Goal: Information Seeking & Learning: Learn about a topic

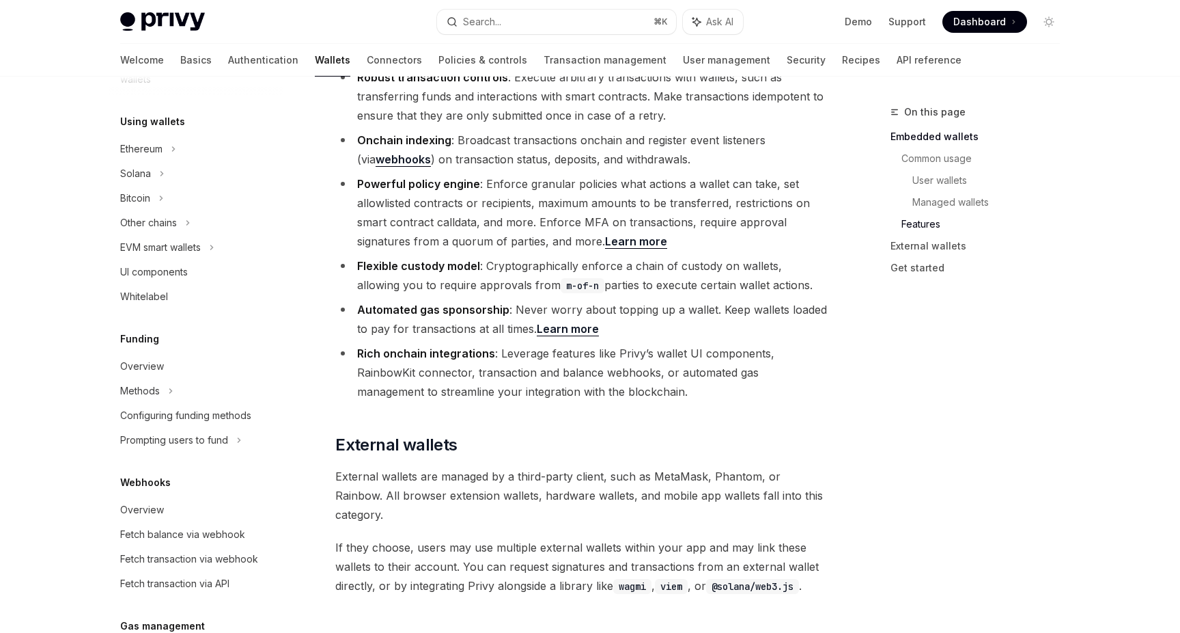
scroll to position [1810, 0]
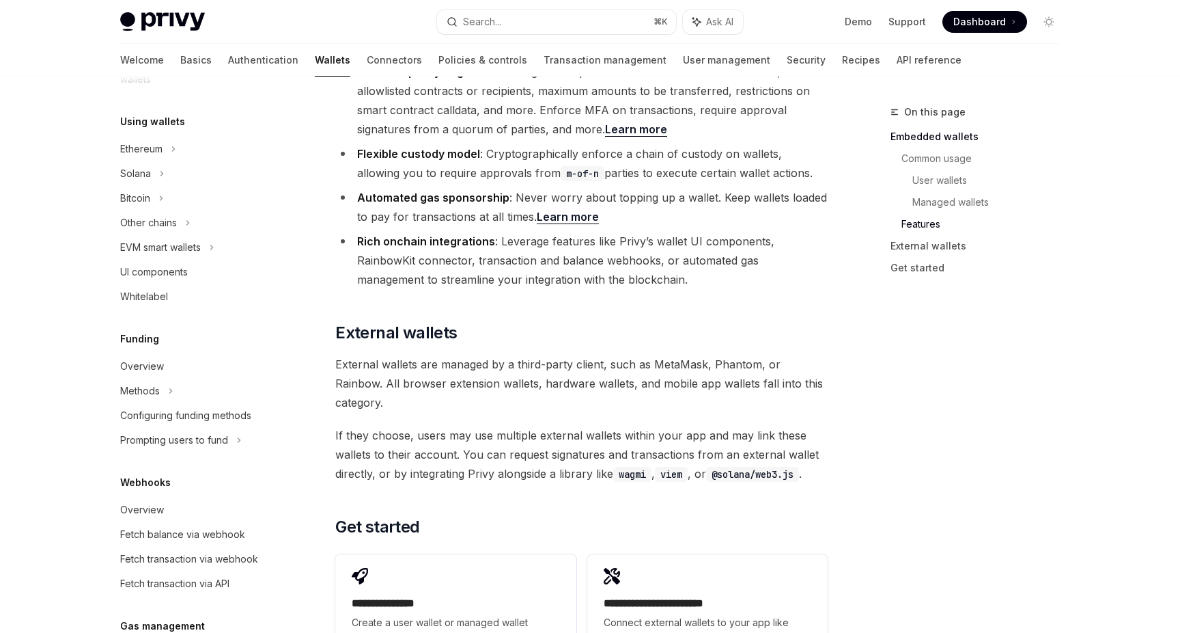
click at [1010, 25] on span at bounding box center [985, 22] width 85 height 22
click at [868, 28] on ul "Demo Support Dashboard Dashboard" at bounding box center [936, 22] width 182 height 22
click at [863, 27] on link "Demo" at bounding box center [858, 22] width 27 height 14
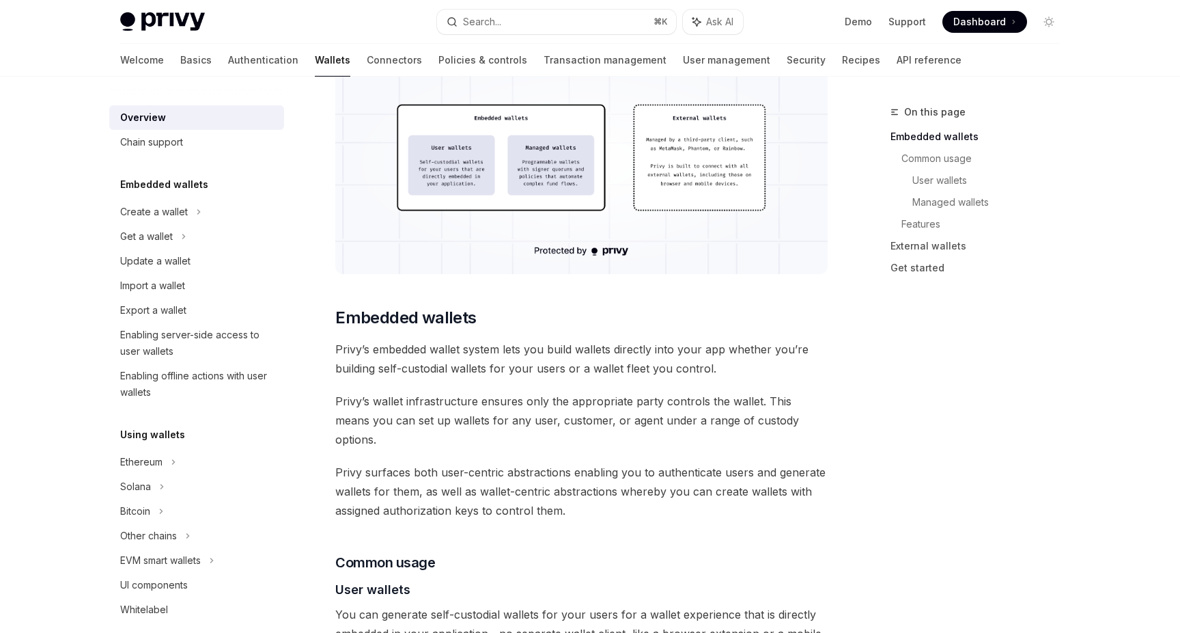
scroll to position [0, 0]
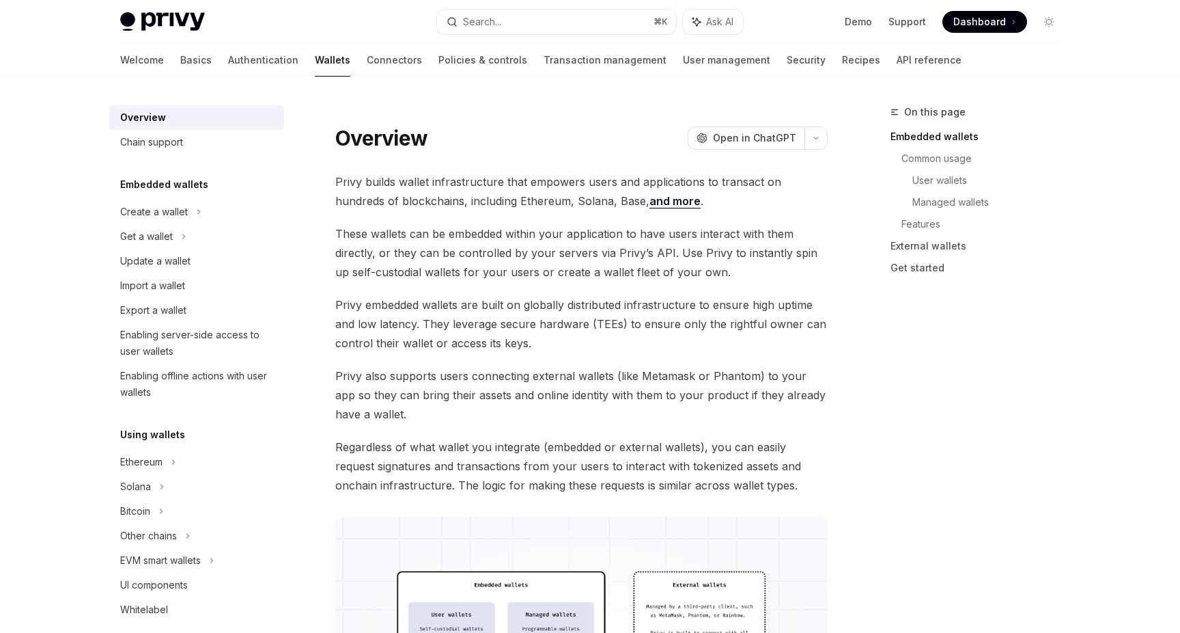
click at [769, 241] on span "These wallets can be embedded within your application to have users interact wi…" at bounding box center [581, 252] width 493 height 57
click at [610, 20] on button "Search... ⌘ K" at bounding box center [556, 22] width 239 height 25
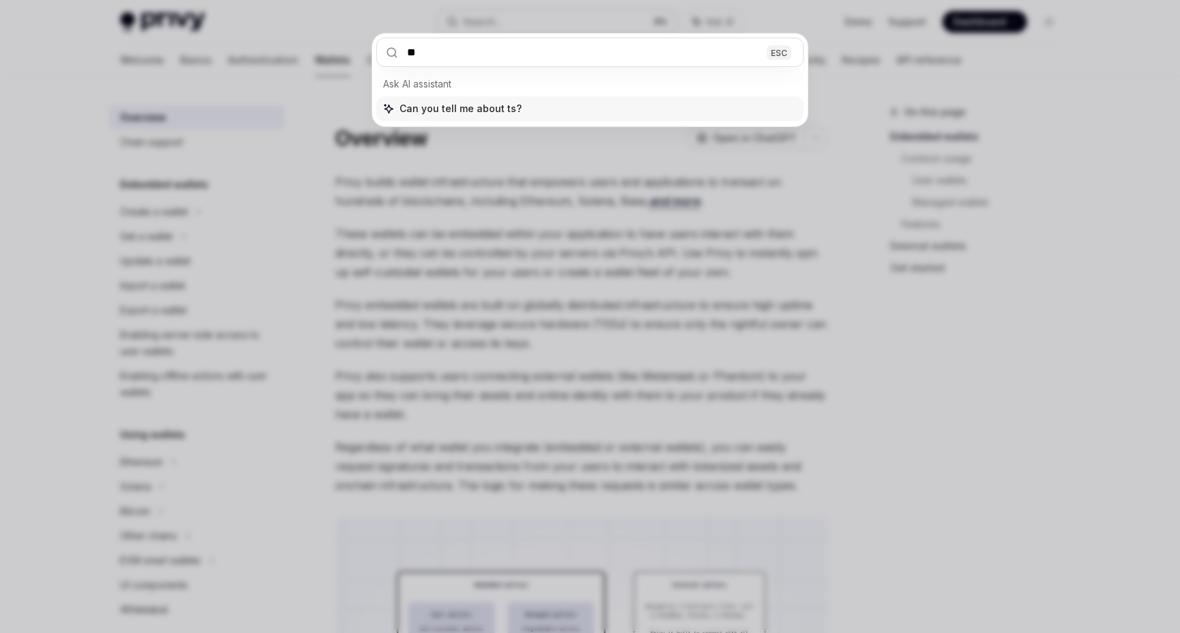
type input "***"
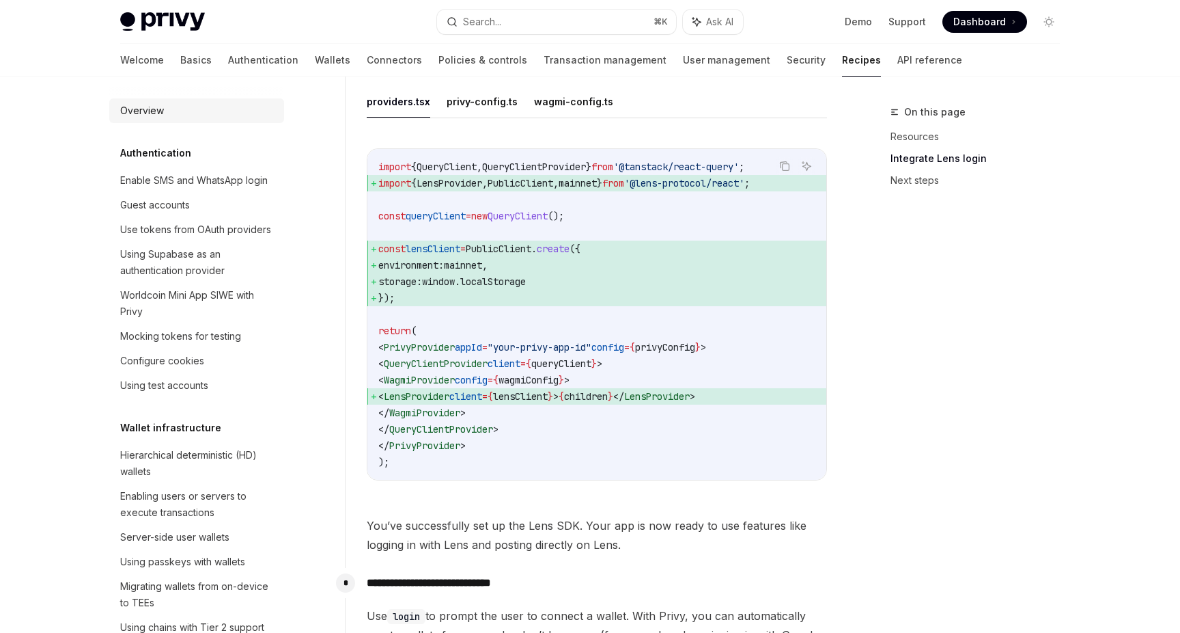
click at [164, 108] on div "Overview" at bounding box center [198, 110] width 156 height 16
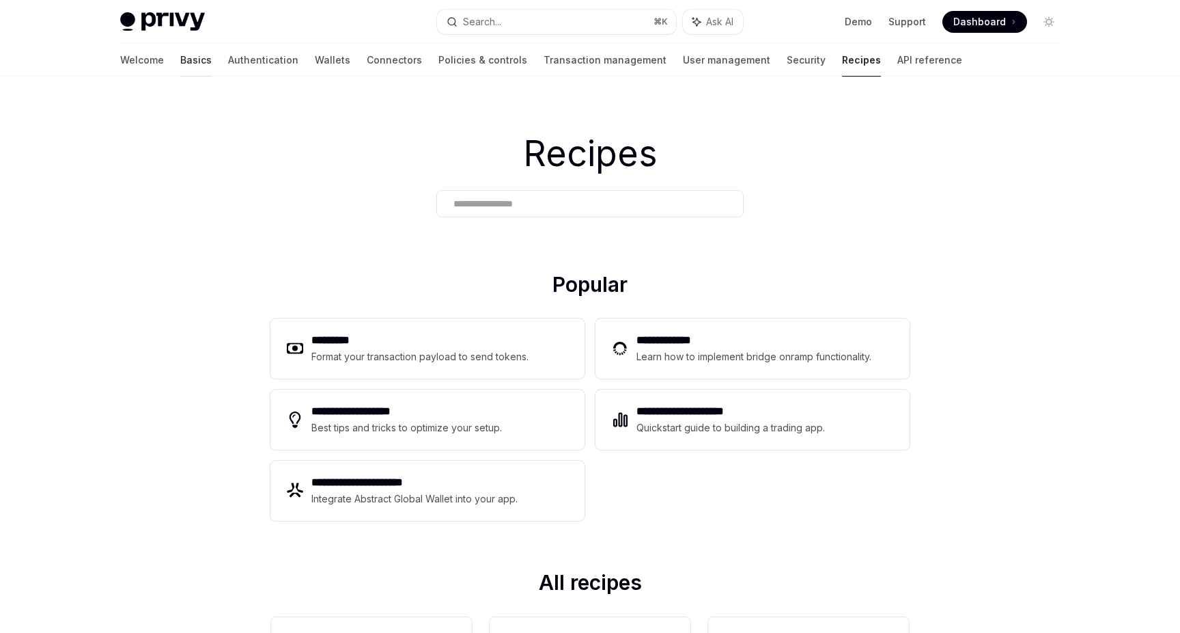
click at [180, 59] on link "Basics" at bounding box center [195, 60] width 31 height 33
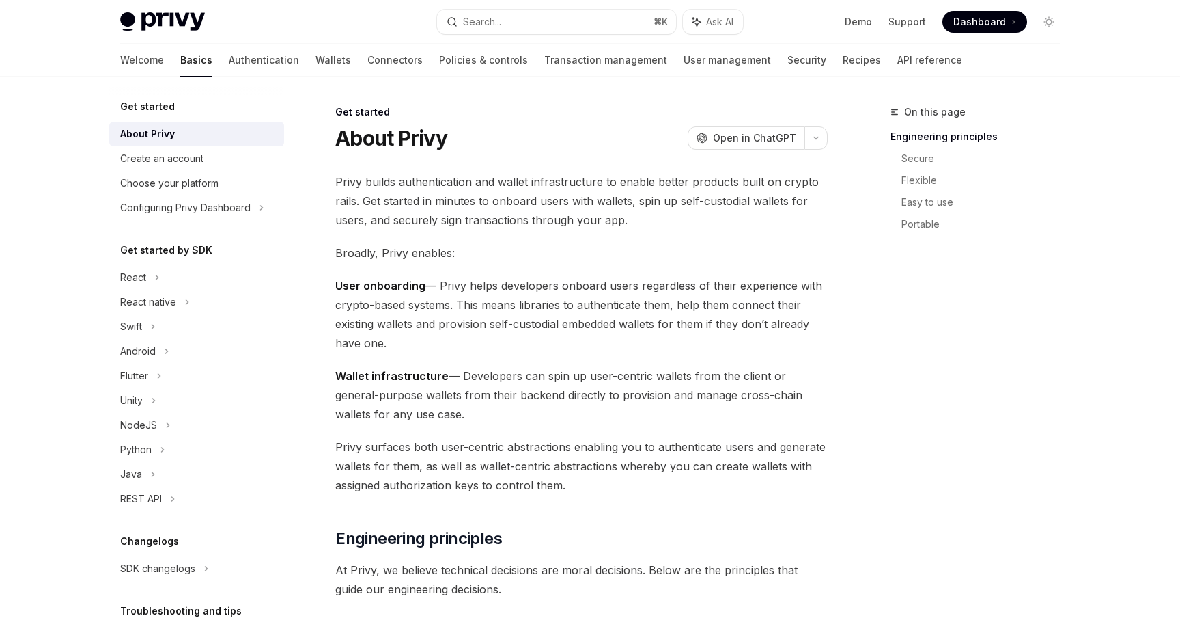
click at [164, 28] on img at bounding box center [162, 21] width 85 height 19
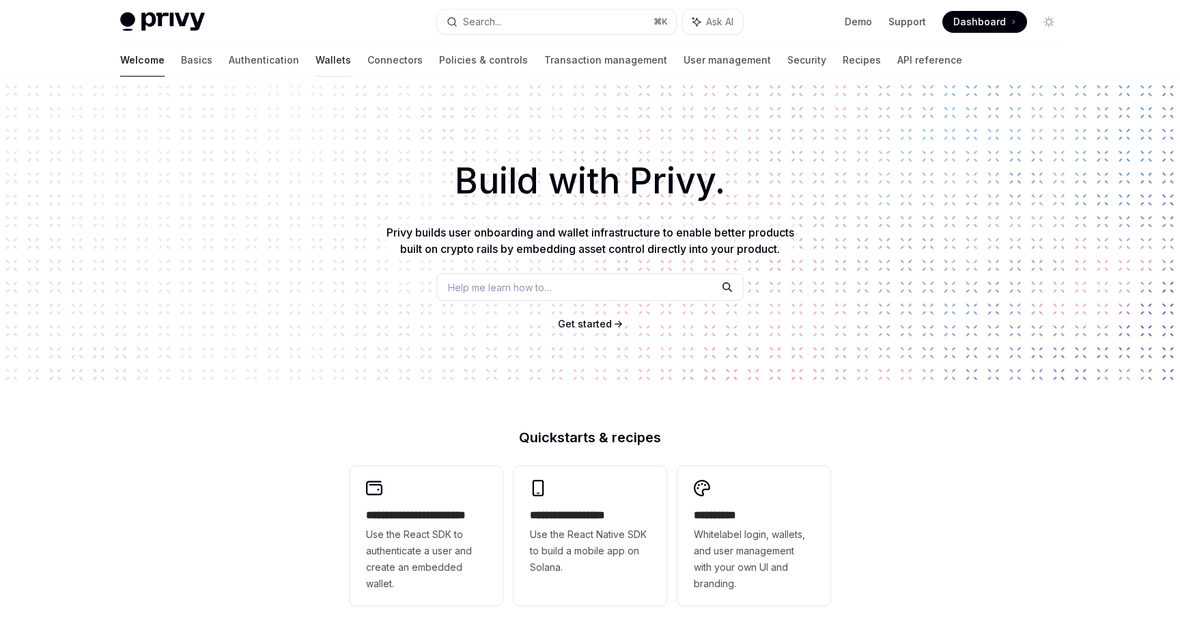
click at [316, 59] on link "Wallets" at bounding box center [334, 60] width 36 height 33
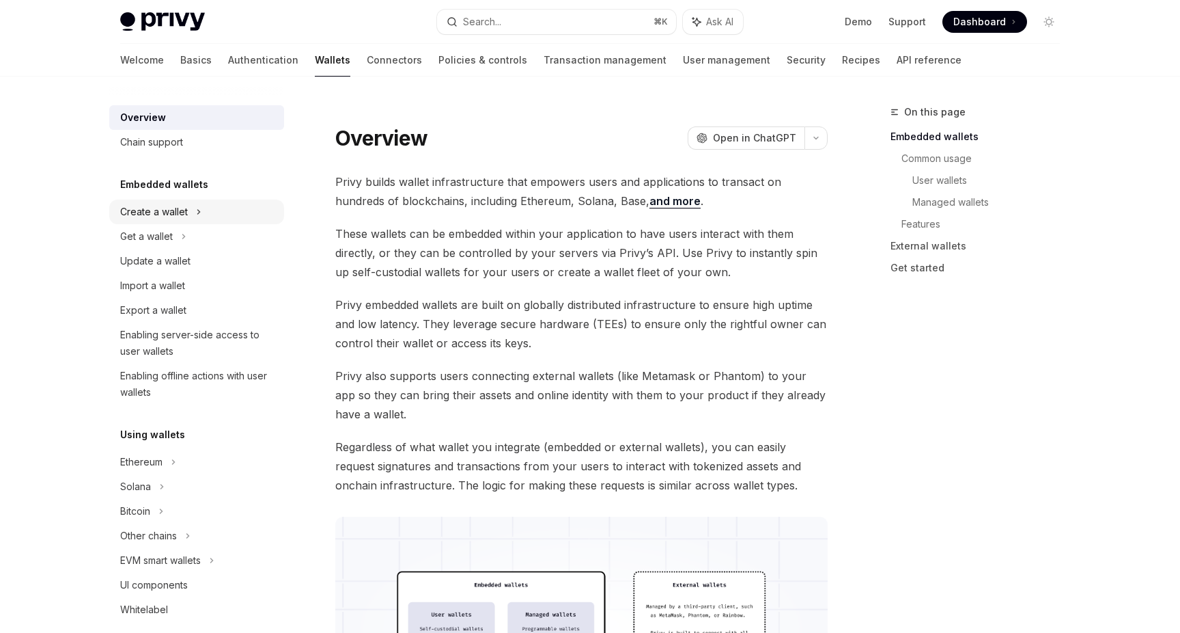
click at [168, 219] on div "Create a wallet" at bounding box center [154, 212] width 68 height 16
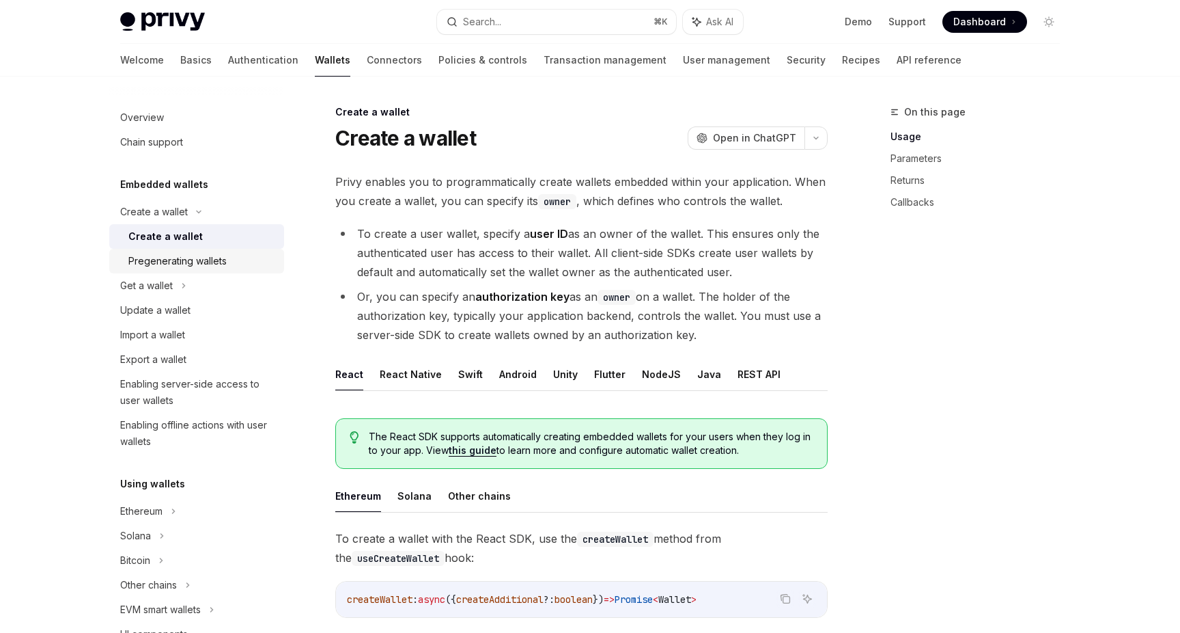
click at [180, 256] on div "Pregenerating wallets" at bounding box center [177, 261] width 98 height 16
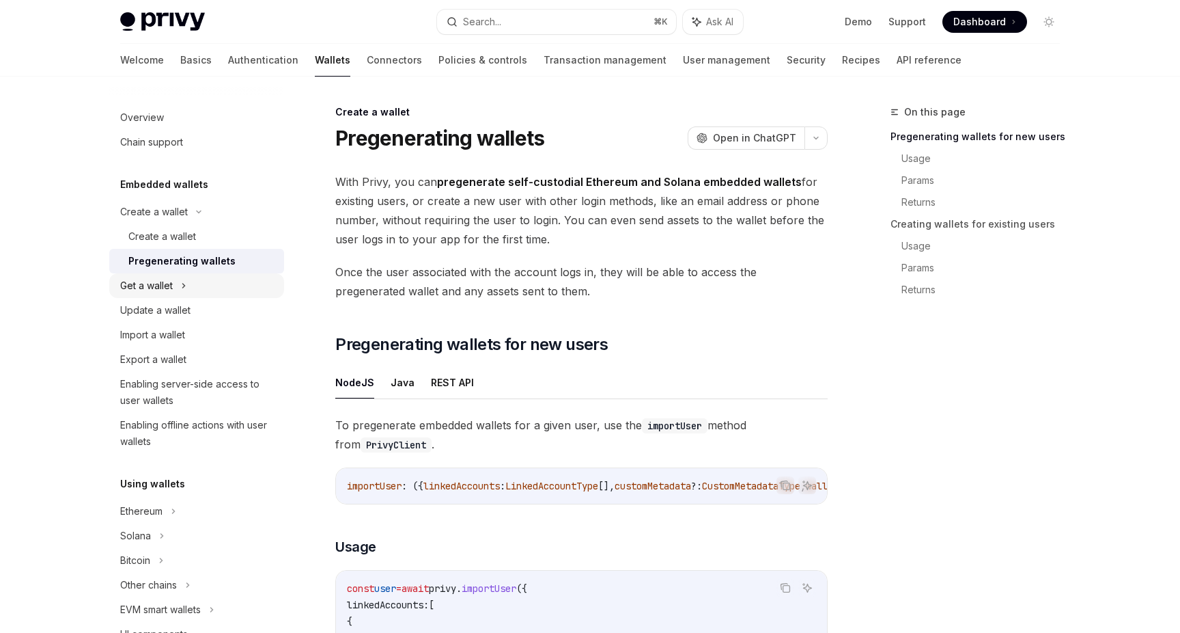
click at [181, 282] on icon at bounding box center [183, 285] width 5 height 16
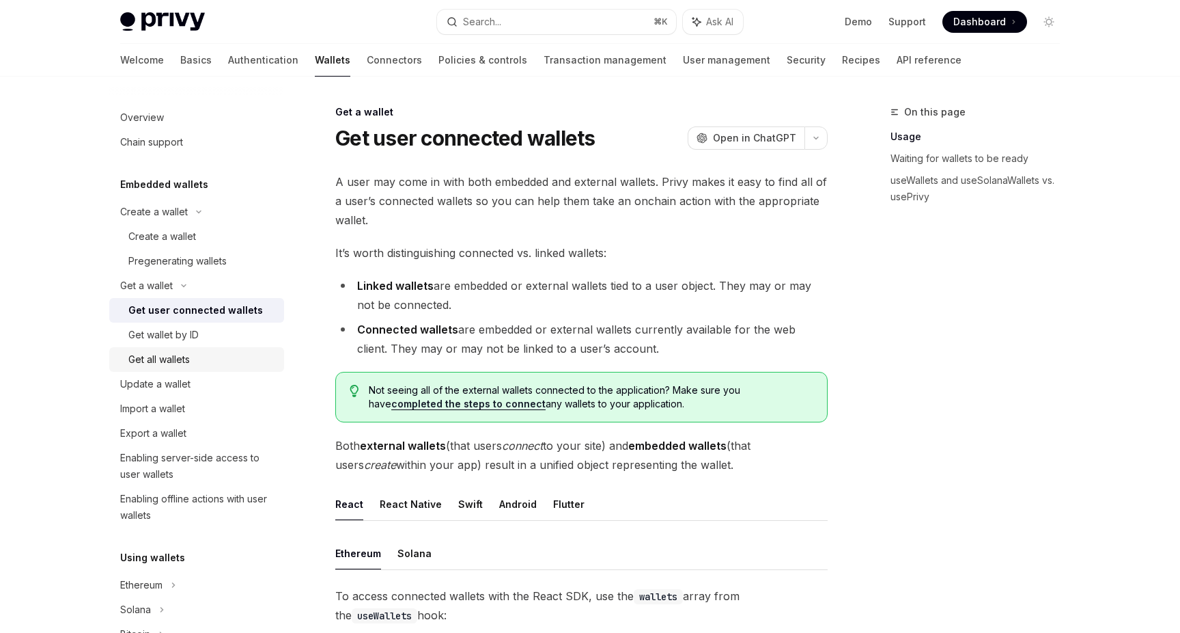
click at [188, 350] on link "Get all wallets" at bounding box center [196, 359] width 175 height 25
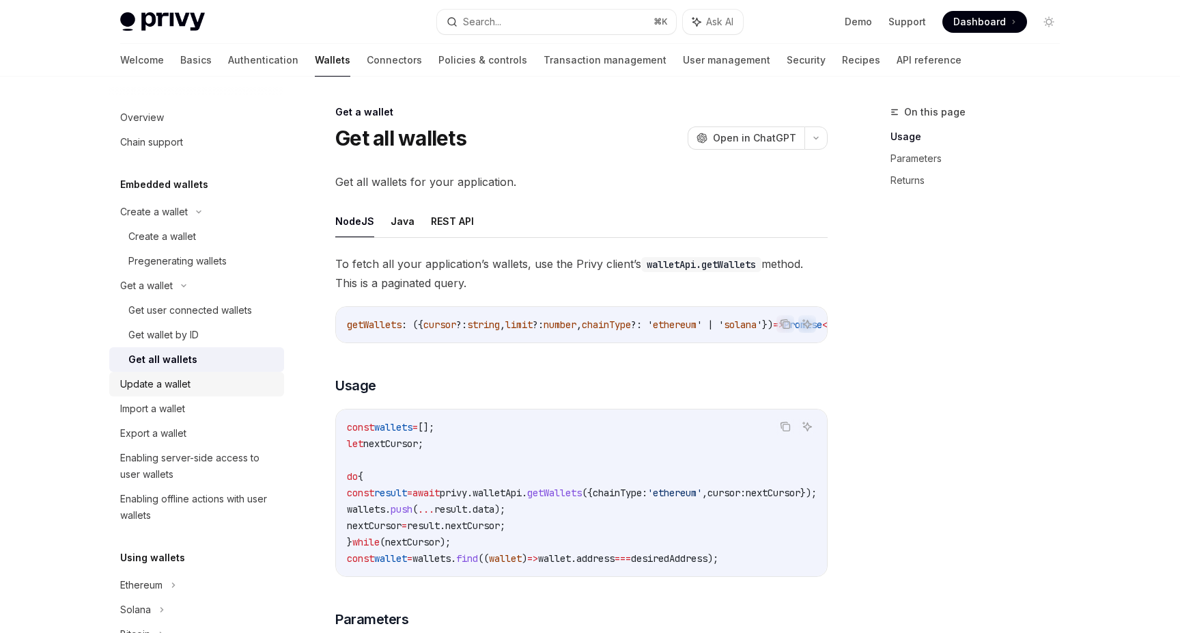
click at [186, 387] on div "Update a wallet" at bounding box center [155, 384] width 70 height 16
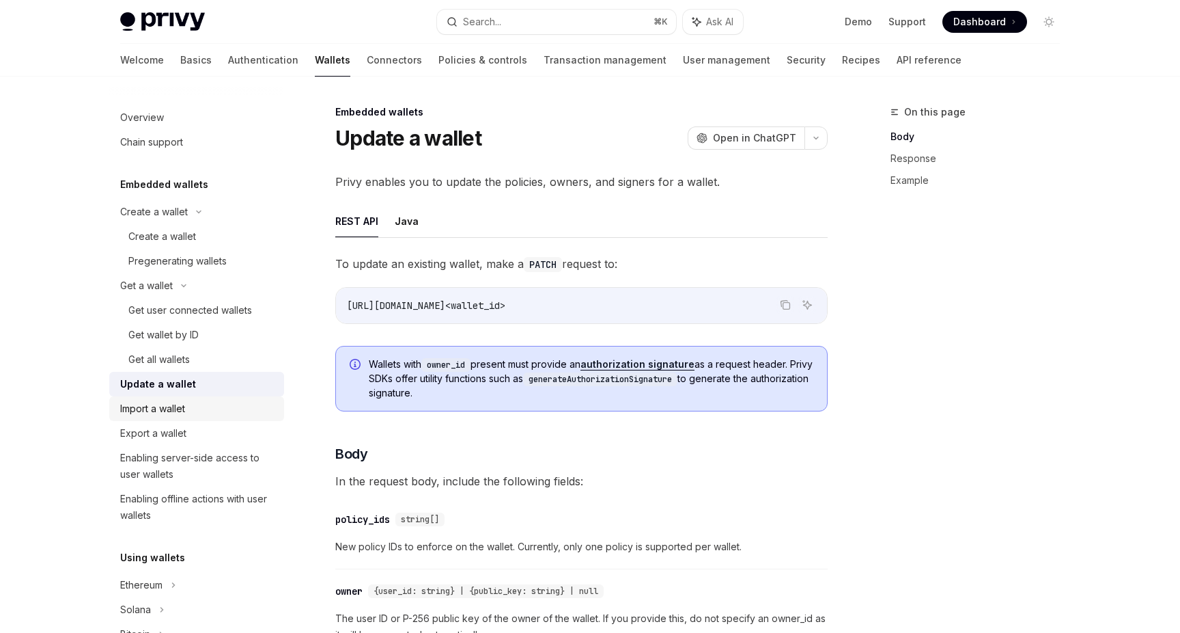
click at [188, 409] on div "Import a wallet" at bounding box center [198, 408] width 156 height 16
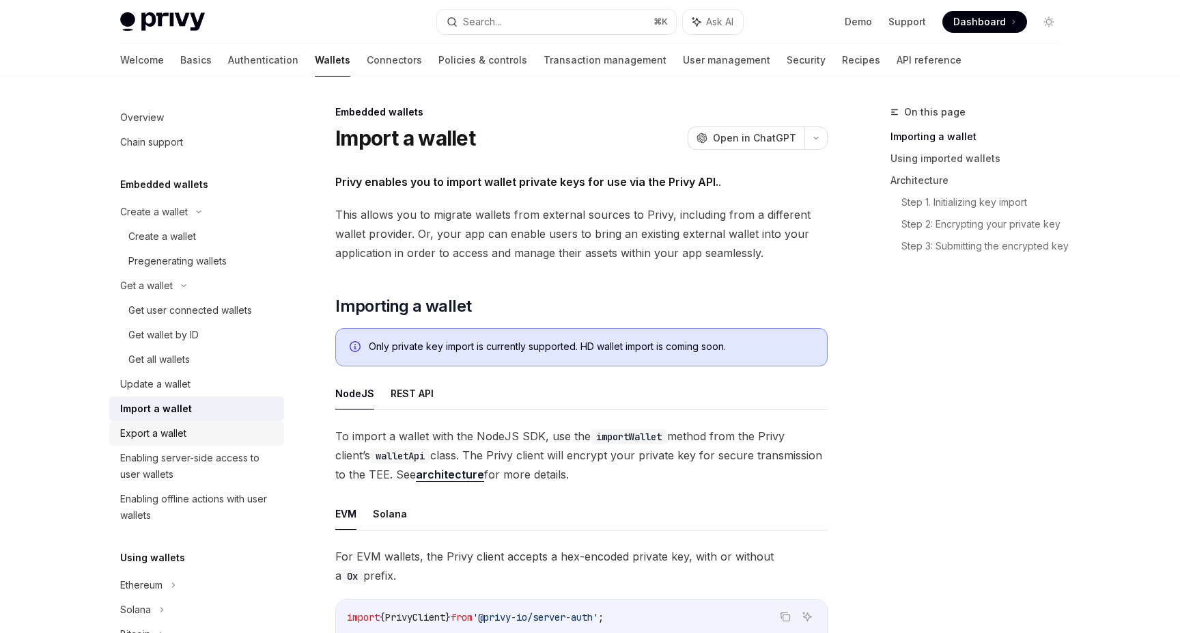
click at [183, 432] on div "Export a wallet" at bounding box center [153, 433] width 66 height 16
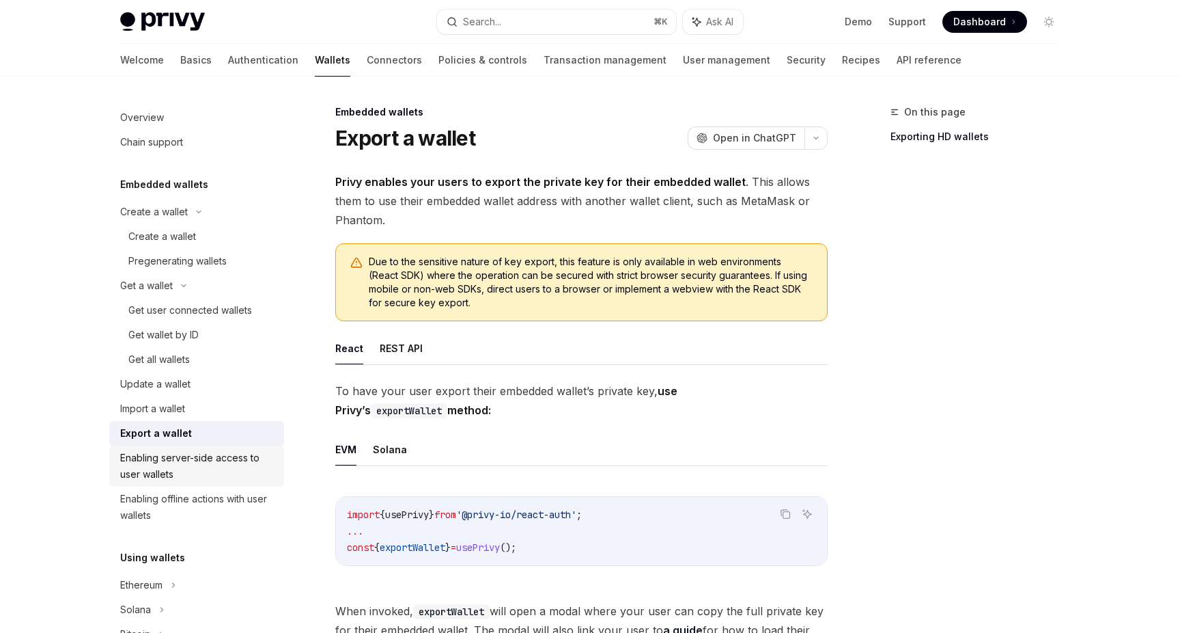
click at [184, 462] on div "Enabling server-side access to user wallets" at bounding box center [198, 466] width 156 height 33
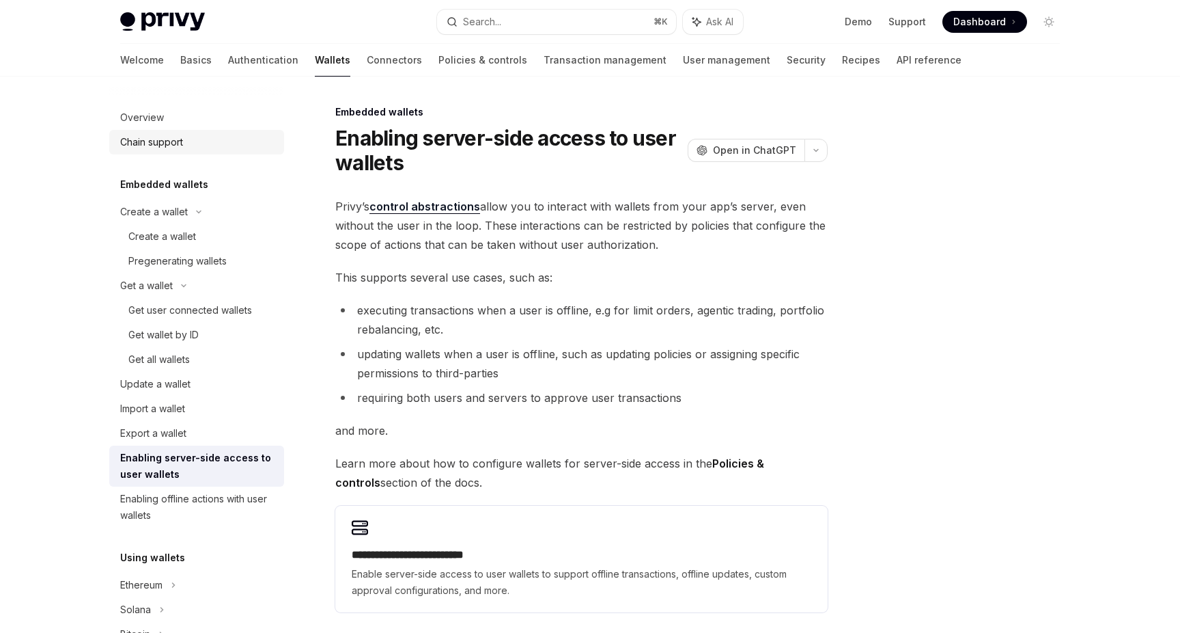
click at [191, 153] on link "Chain support" at bounding box center [196, 142] width 175 height 25
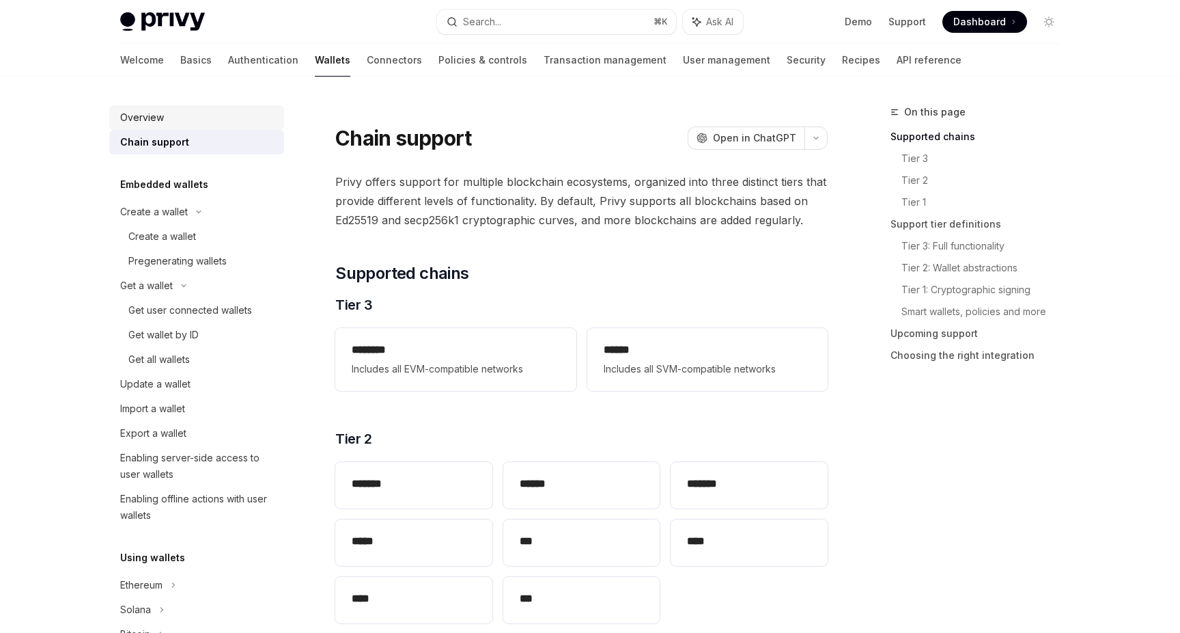
click at [190, 107] on link "Overview" at bounding box center [196, 117] width 175 height 25
type textarea "*"
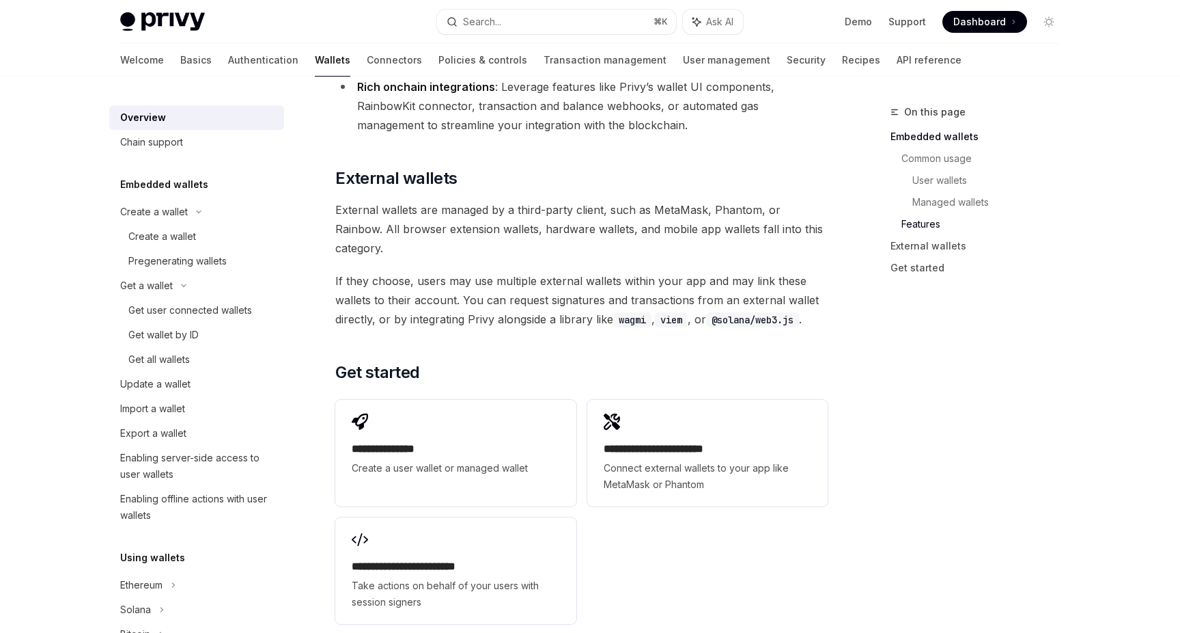
scroll to position [1962, 0]
click at [593, 22] on button "Search... ⌘ K" at bounding box center [556, 22] width 239 height 25
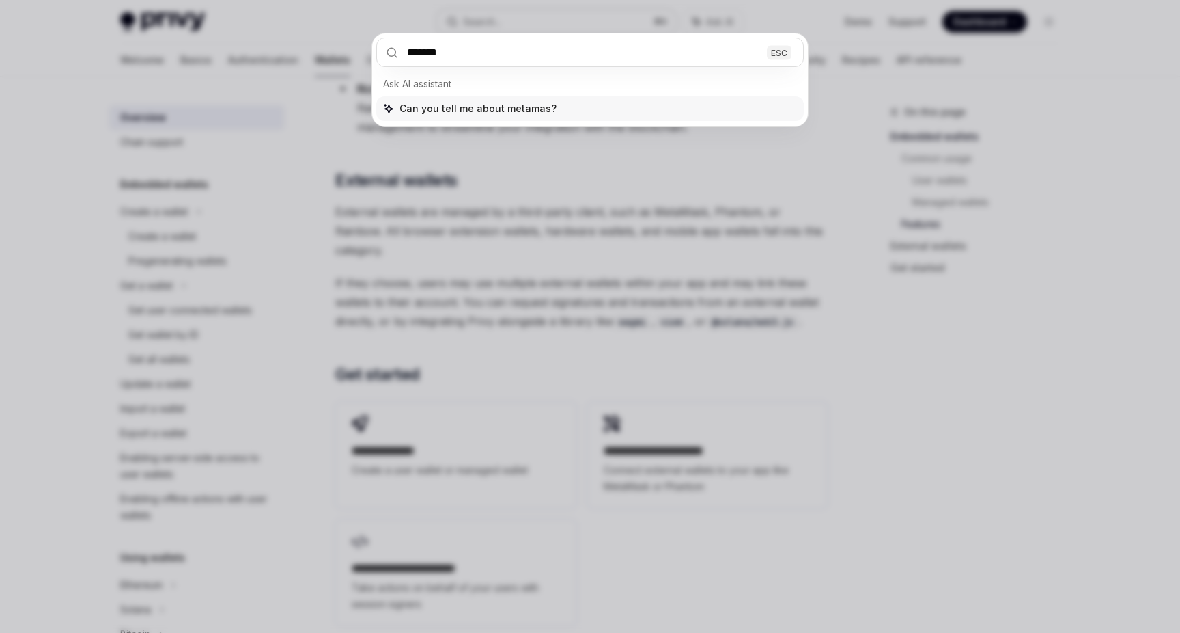
type input "********"
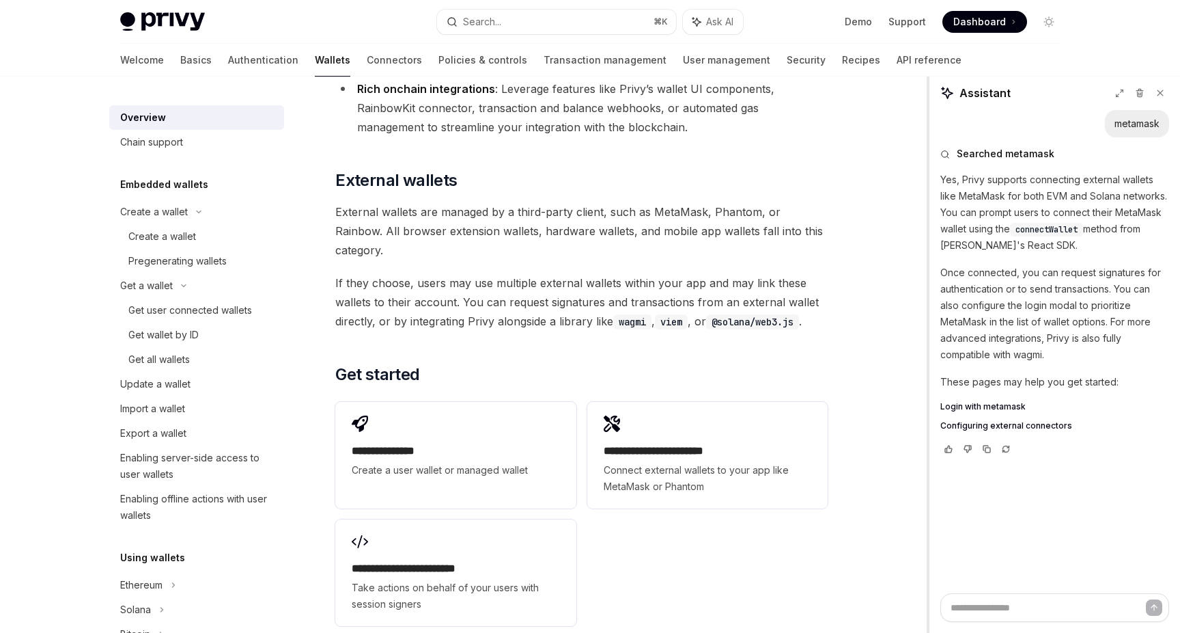
type textarea "*"
